Goal: Task Accomplishment & Management: Use online tool/utility

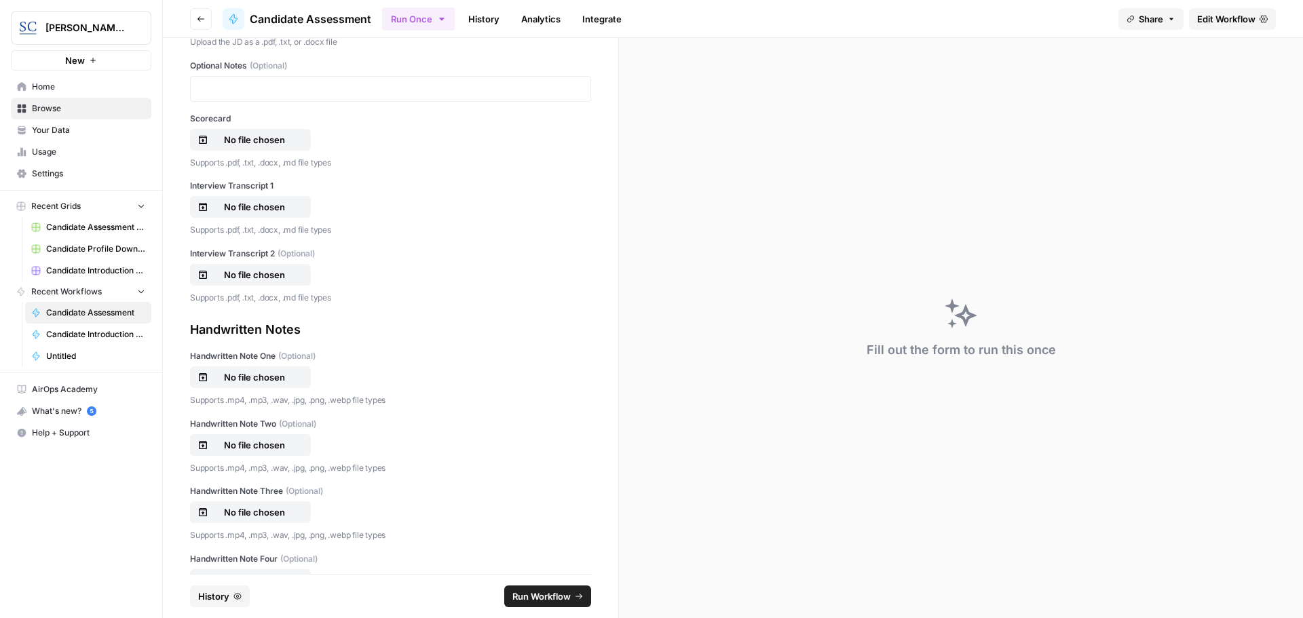
scroll to position [407, 0]
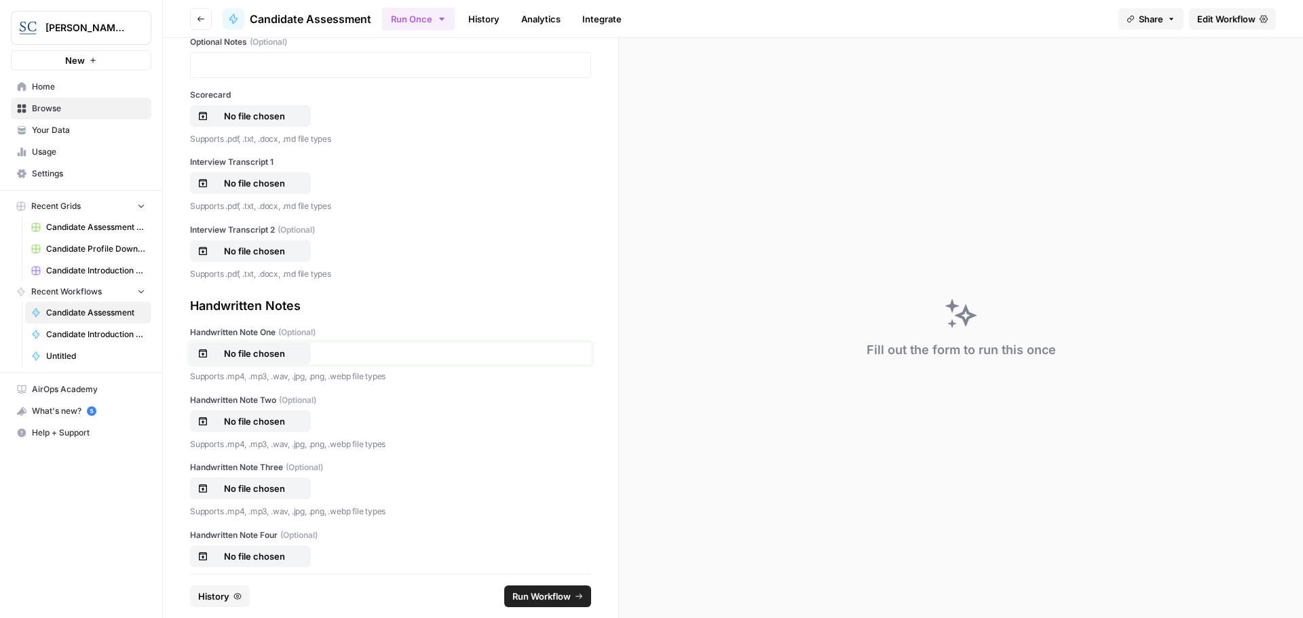
click at [235, 353] on p "No file chosen" at bounding box center [254, 354] width 87 height 14
click at [554, 595] on span "Run Workflow" at bounding box center [541, 597] width 58 height 14
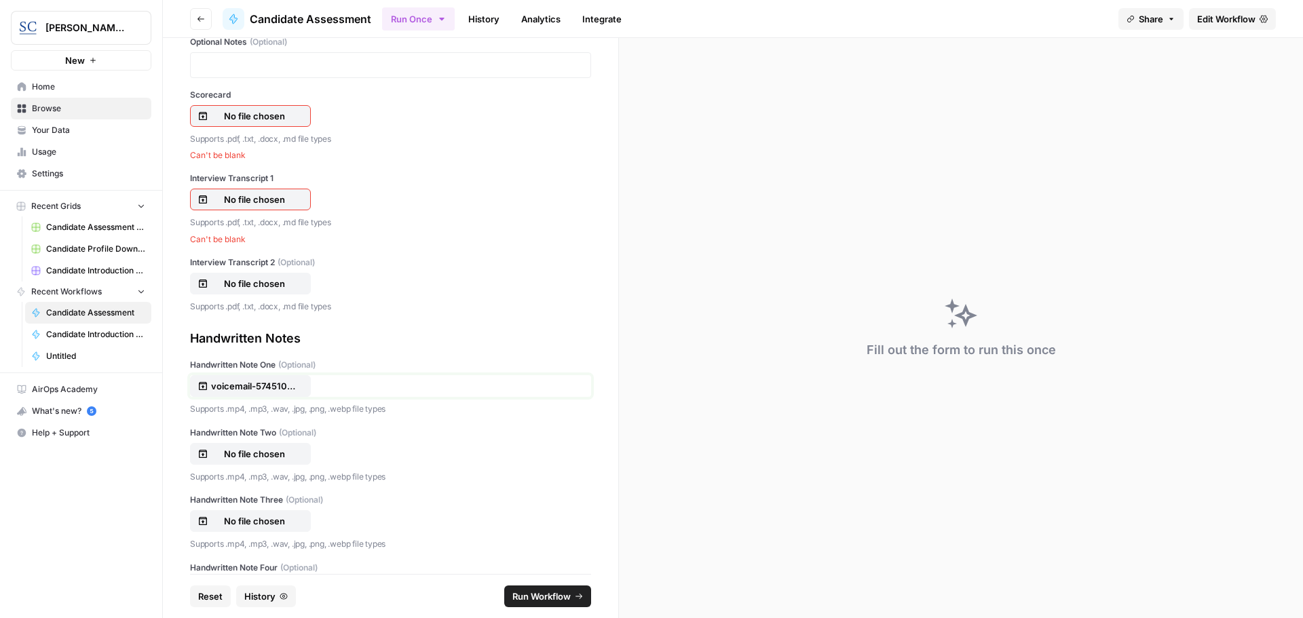
click at [252, 382] on p "voicemail-57451040128.m4a" at bounding box center [254, 386] width 87 height 14
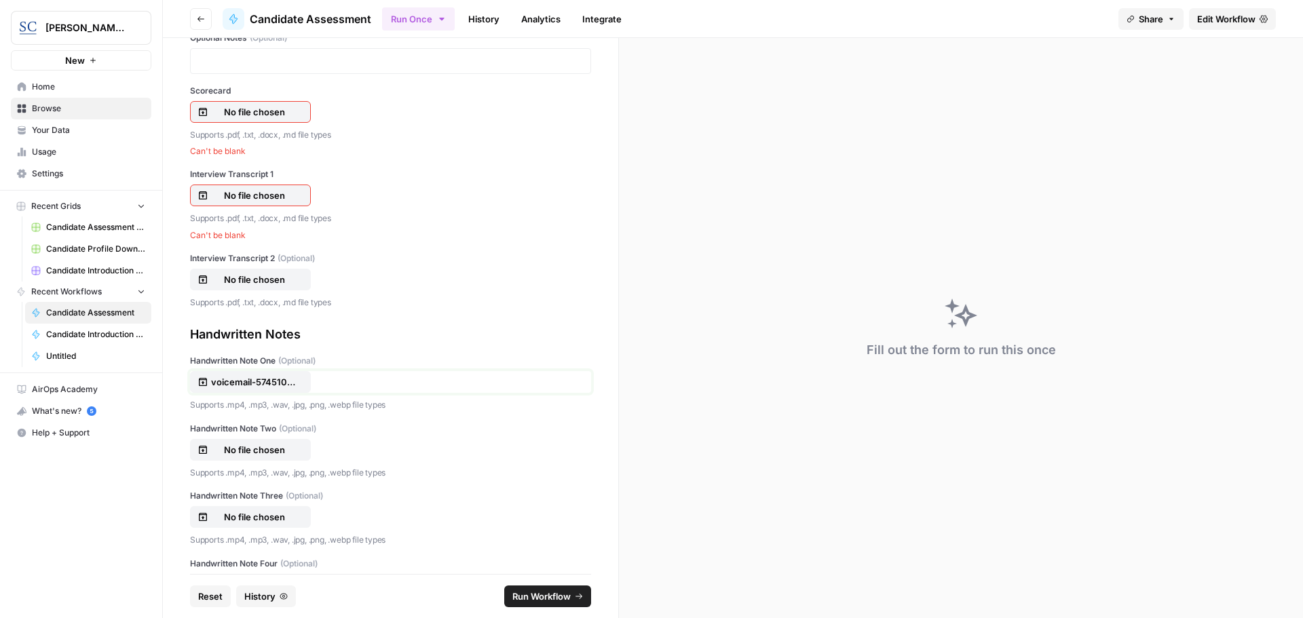
scroll to position [600, 0]
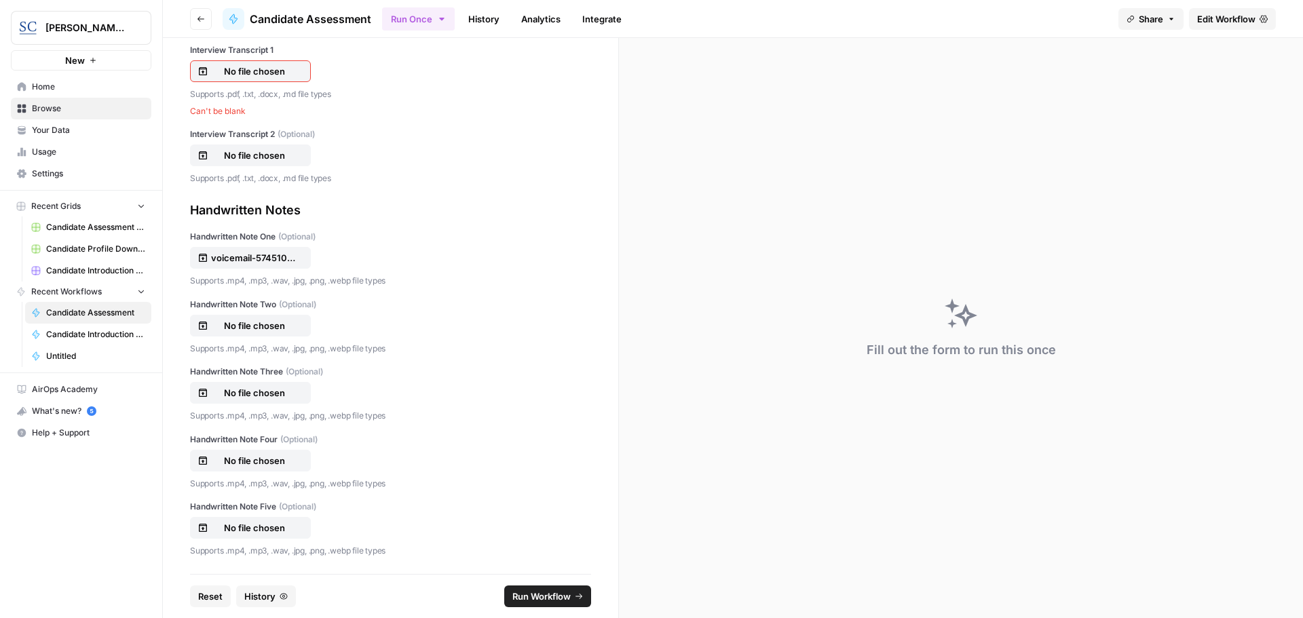
click at [208, 593] on span "Reset" at bounding box center [210, 597] width 24 height 14
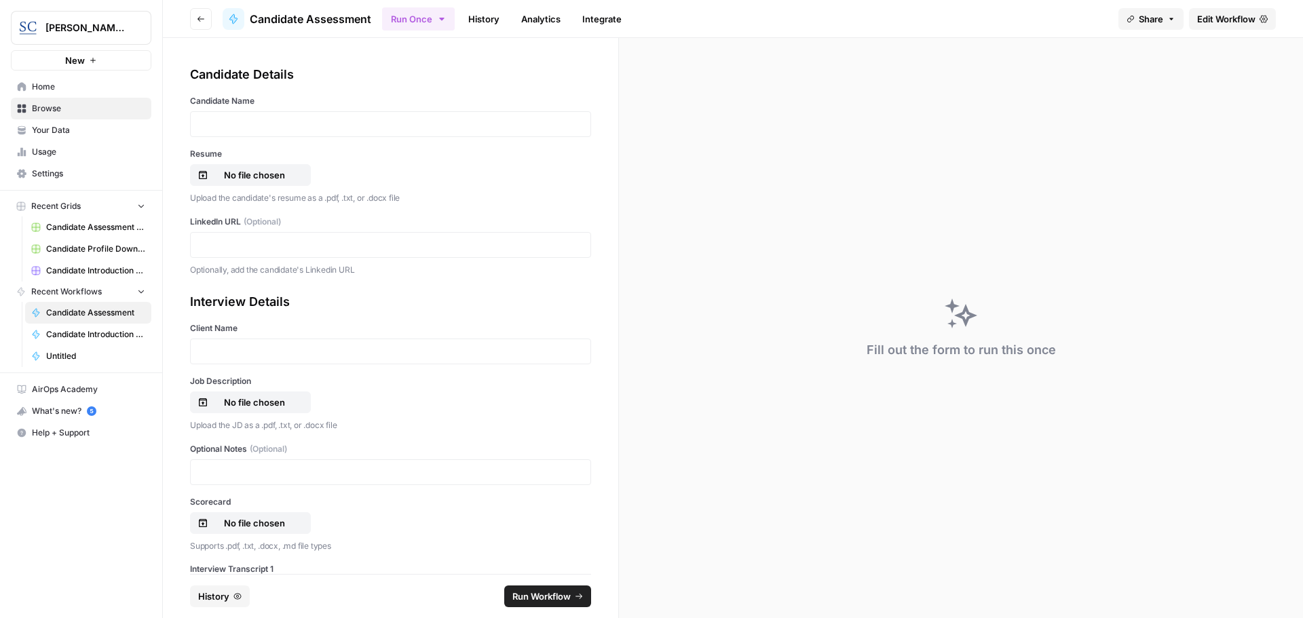
click at [75, 87] on span "Home" at bounding box center [88, 87] width 113 height 12
